Goal: Obtain resource: Obtain resource

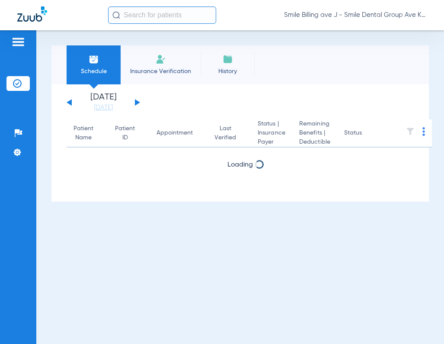
click at [179, 18] on input "text" at bounding box center [162, 14] width 108 height 17
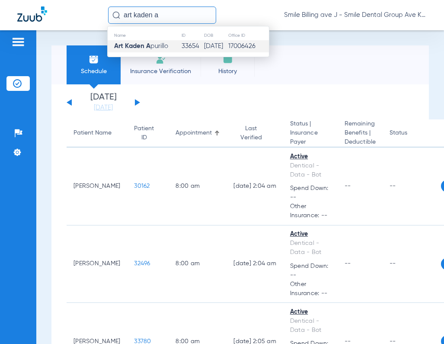
type input "art kaden a"
click at [193, 44] on td "33654" at bounding box center [192, 46] width 22 height 12
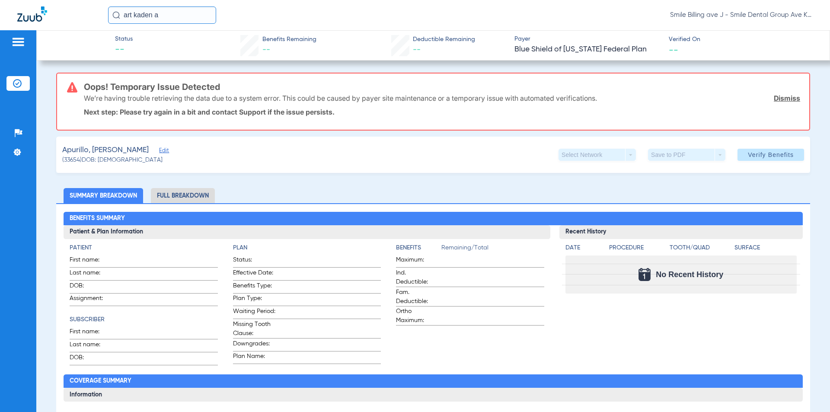
click at [713, 18] on span "Smile Billing ave J - Smile Dental Group Ave K" at bounding box center [741, 15] width 143 height 9
click at [795, 13] on div at bounding box center [415, 206] width 830 height 412
click at [175, 21] on input "art kaden a" at bounding box center [162, 14] width 108 height 17
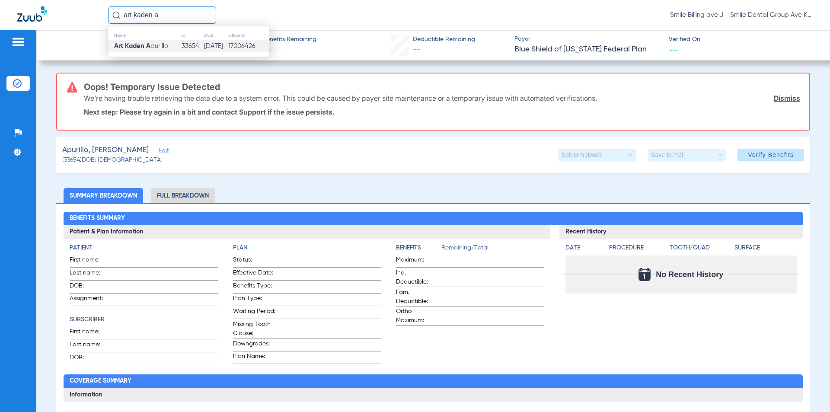
click at [173, 48] on td "Art Kaden A purillo" at bounding box center [145, 46] width 74 height 12
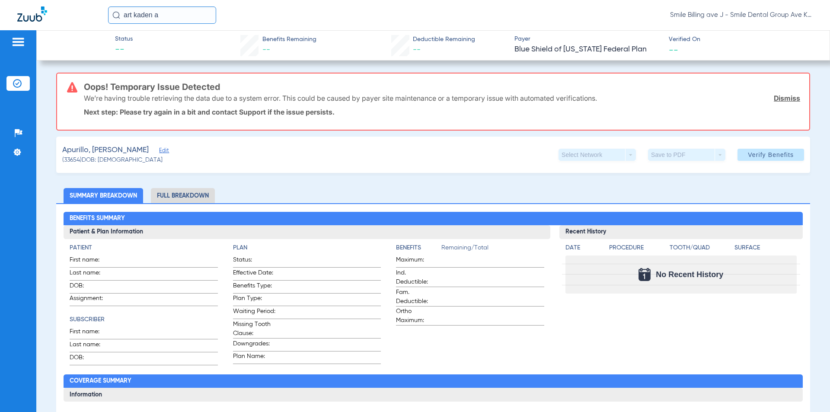
click at [167, 16] on input "art kaden a" at bounding box center [162, 14] width 108 height 17
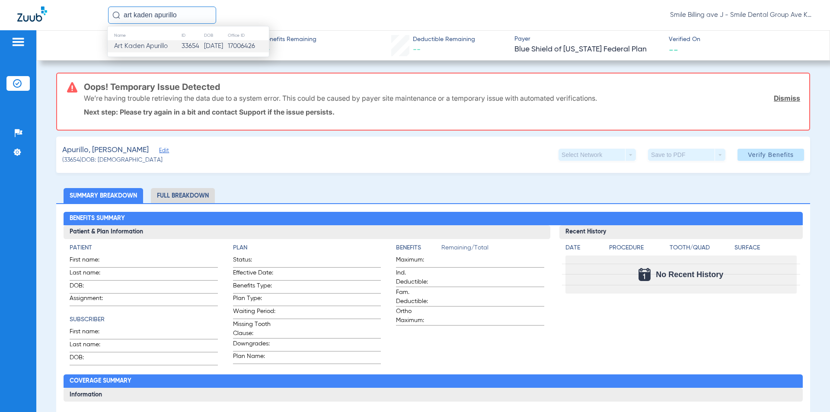
type input "art kaden apurillo"
click at [204, 46] on td "[DATE]" at bounding box center [216, 46] width 24 height 12
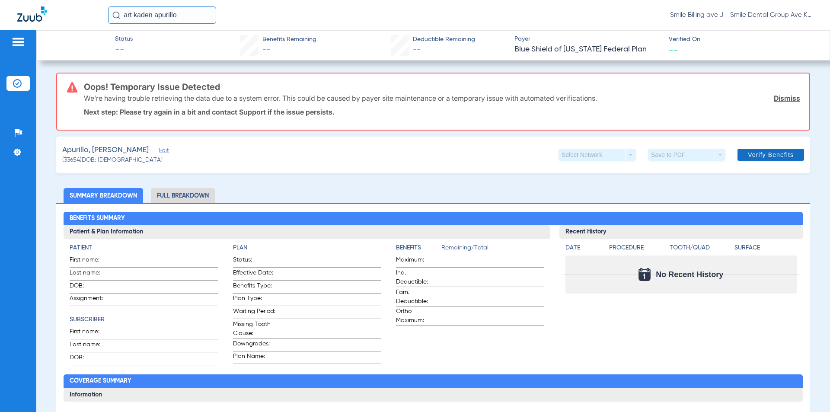
click at [768, 160] on span at bounding box center [771, 154] width 67 height 21
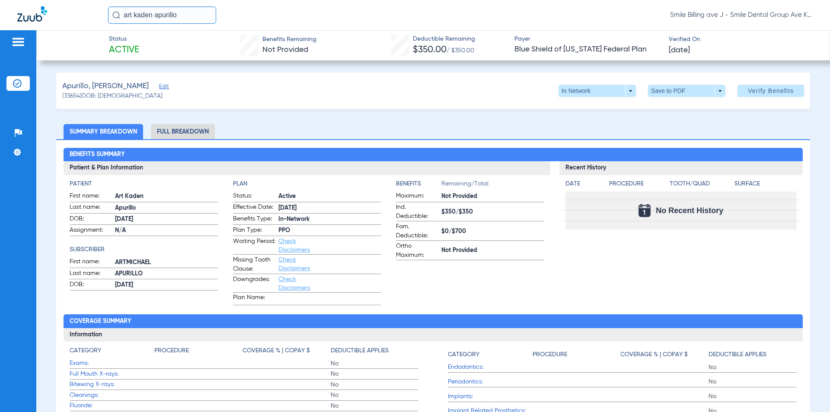
click at [691, 93] on span at bounding box center [686, 91] width 77 height 12
click at [686, 108] on span "Save to PDF" at bounding box center [683, 108] width 34 height 6
click at [657, 91] on span at bounding box center [686, 91] width 77 height 12
click at [666, 107] on span "Save to PDF" at bounding box center [683, 108] width 34 height 6
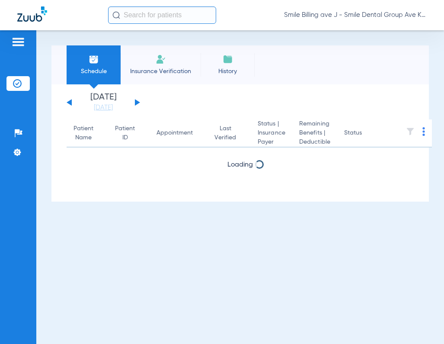
click at [403, 17] on span "Smile Billing ave J - Smile Dental Group Ave K" at bounding box center [355, 15] width 143 height 9
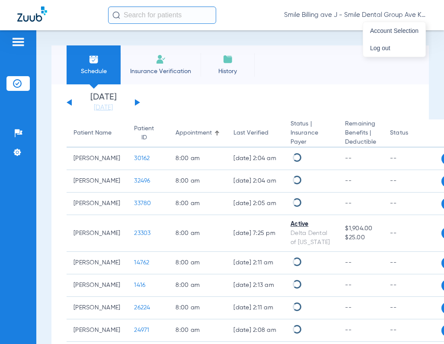
click at [410, 15] on div at bounding box center [222, 172] width 444 height 344
click at [153, 15] on input "text" at bounding box center [162, 14] width 108 height 17
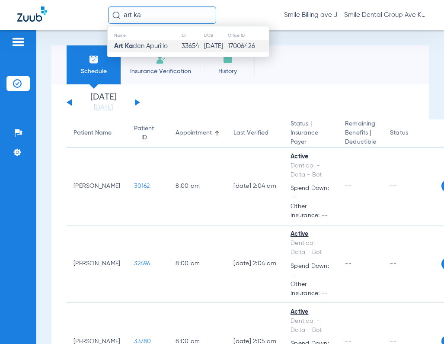
type input "art ka"
click at [166, 49] on span "Art Ka den Apurillo" at bounding box center [141, 46] width 54 height 6
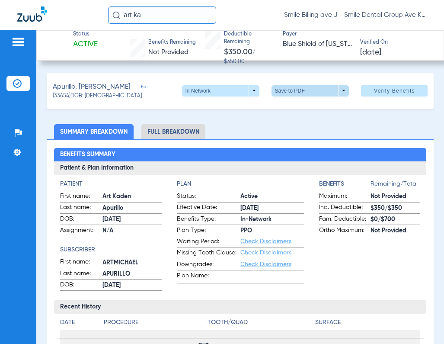
click at [300, 88] on span at bounding box center [310, 90] width 21 height 21
click at [310, 112] on button "insert_drive_file Save to PDF" at bounding box center [298, 107] width 65 height 17
